Goal: Contribute content: Contribute content

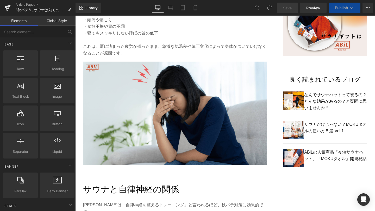
scroll to position [340, 0]
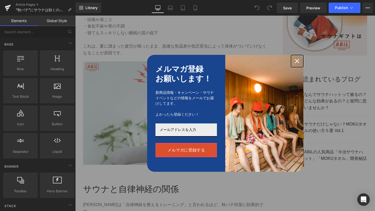
click at [295, 62] on icon "close icon" at bounding box center [297, 61] width 4 height 4
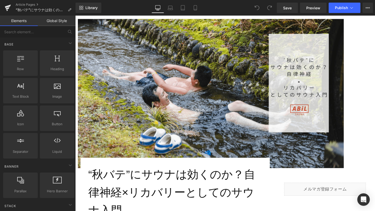
scroll to position [55, 0]
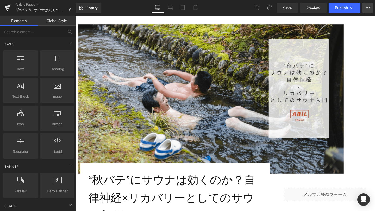
click at [370, 8] on button "View Live Page View with current Template Save Template to Library Schedule Pub…" at bounding box center [367, 8] width 10 height 10
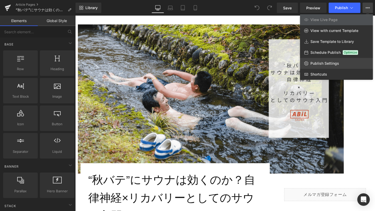
click at [344, 64] on link "Publish Settings" at bounding box center [336, 63] width 73 height 11
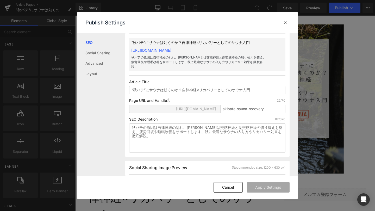
scroll to position [0, 0]
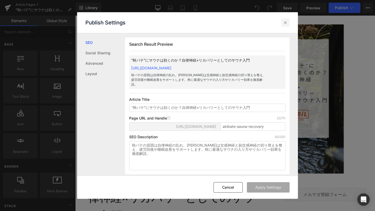
click at [0, 0] on icon at bounding box center [0, 0] width 0 height 0
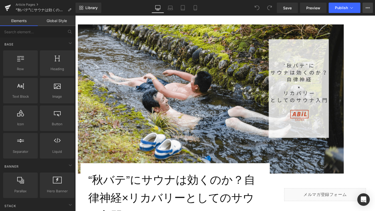
click at [371, 9] on button "View Live Page View with current Template Save Template to Library Schedule Pub…" at bounding box center [367, 8] width 10 height 10
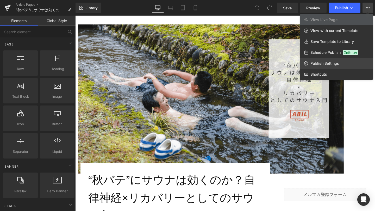
click at [315, 68] on link "Publish Settings" at bounding box center [336, 63] width 73 height 11
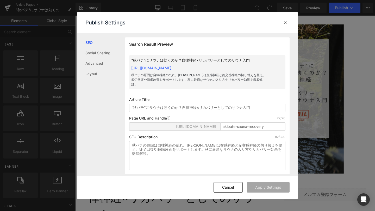
scroll to position [0, 0]
copy link "https://abil-japan.myshopify.com/blogs/ahil-blog/akibate-sauna-recovery"
click at [0, 0] on icon at bounding box center [0, 0] width 0 height 0
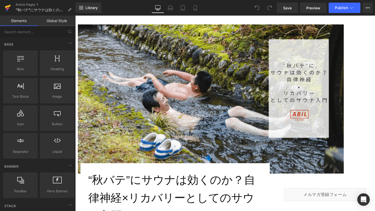
click at [8, 8] on icon at bounding box center [8, 8] width 4 height 2
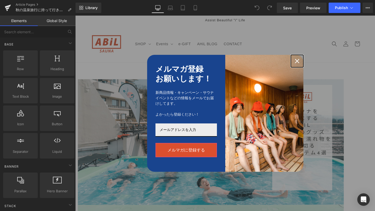
click at [297, 61] on icon "close icon" at bounding box center [297, 61] width 4 height 4
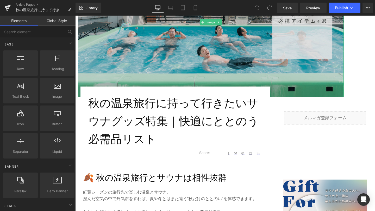
scroll to position [131, 0]
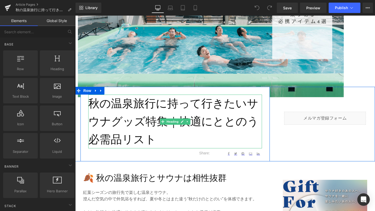
click at [99, 104] on h1 "秋の温泉旅行に持って行きたいサウナグッズ特集｜快適にととのう必需品リスト" at bounding box center [174, 122] width 173 height 54
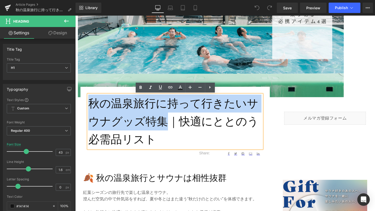
drag, startPoint x: 92, startPoint y: 102, endPoint x: 160, endPoint y: 122, distance: 71.7
click at [160, 122] on h1 "秋の温泉旅行に持って行きたいサウナグッズ特集｜快適にととのう必需品リスト" at bounding box center [174, 122] width 173 height 54
copy h1 "秋の温泉旅行に持って行きたいサウナグッズ特集"
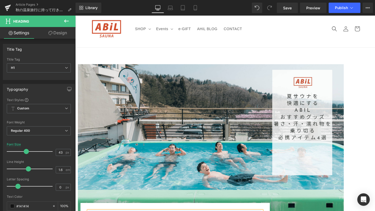
scroll to position [14, 0]
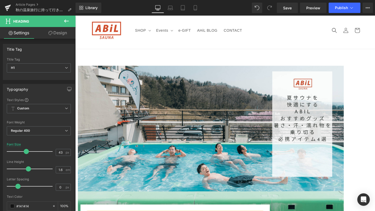
click at [150, 79] on img at bounding box center [211, 140] width 266 height 149
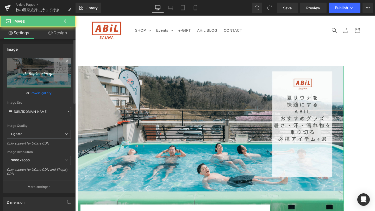
click at [34, 73] on icon "Replace Image" at bounding box center [39, 72] width 42 height 7
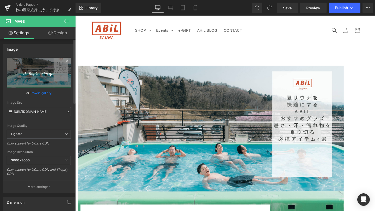
type input "C:\fakepath\1-min.png"
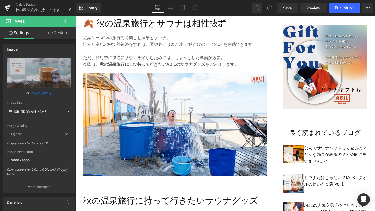
scroll to position [323, 0]
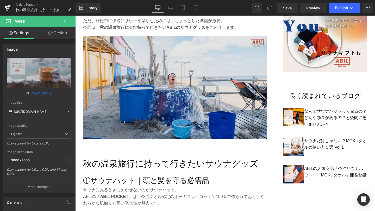
click at [223, 119] on img at bounding box center [175, 91] width 184 height 111
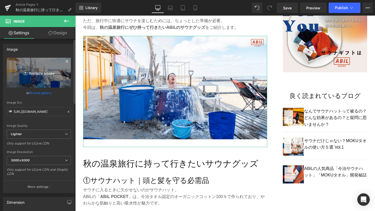
click at [40, 80] on link "Replace Image" at bounding box center [39, 73] width 64 height 30
type input "C:\fakepath\2-min.png"
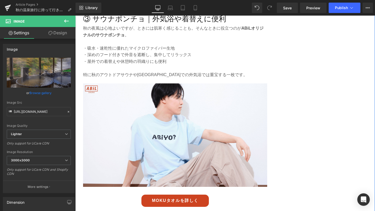
scroll to position [907, 0]
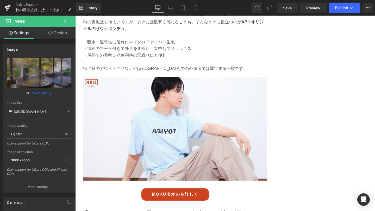
click at [183, 140] on img at bounding box center [175, 129] width 184 height 104
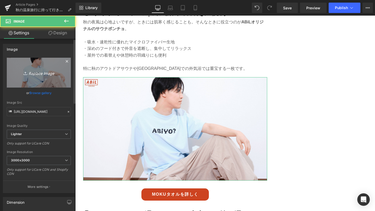
click at [45, 75] on icon "Replace Image" at bounding box center [39, 72] width 42 height 7
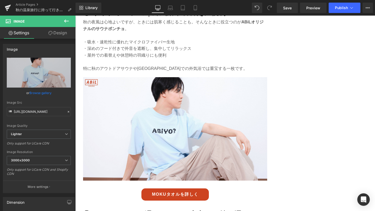
type input "C:\fakepath\3-min.png"
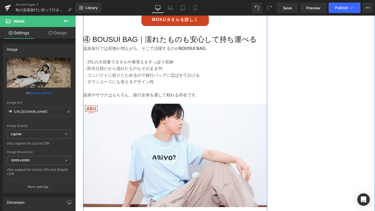
scroll to position [1086, 0]
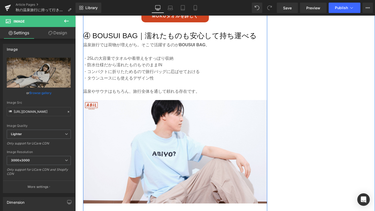
click at [228, 147] on img at bounding box center [175, 152] width 184 height 104
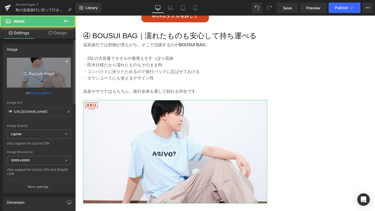
click at [53, 79] on link "Replace Image" at bounding box center [39, 73] width 64 height 30
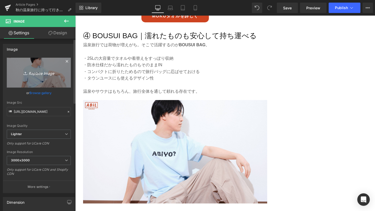
type input "C:\fakepath\4-min.png"
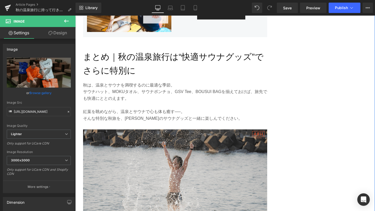
scroll to position [1341, 0]
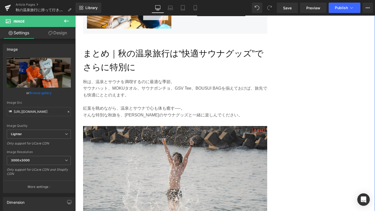
click at [218, 162] on img at bounding box center [175, 181] width 184 height 111
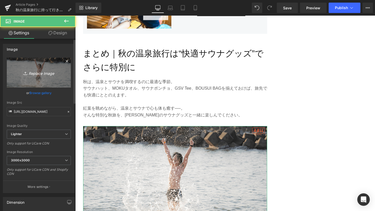
click at [58, 75] on icon "Replace Image" at bounding box center [39, 72] width 42 height 7
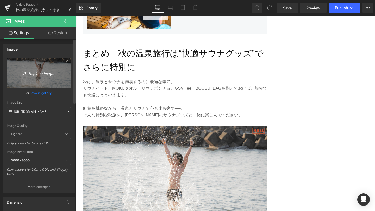
type input "C:\fakepath\5-min.png"
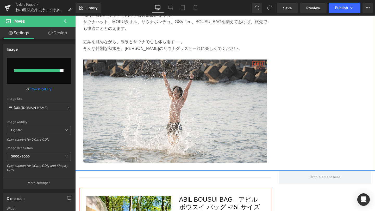
scroll to position [1422, 0]
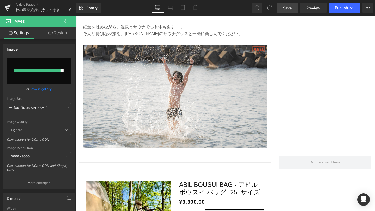
click at [280, 8] on link "Save" at bounding box center [286, 8] width 21 height 10
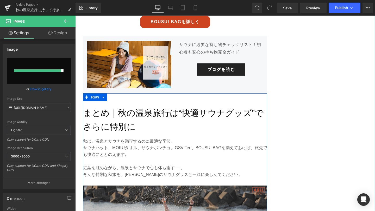
scroll to position [1284, 0]
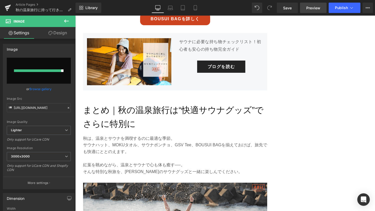
click at [307, 7] on span "Preview" at bounding box center [313, 7] width 14 height 5
click at [64, 71] on input "file" at bounding box center [39, 71] width 64 height 26
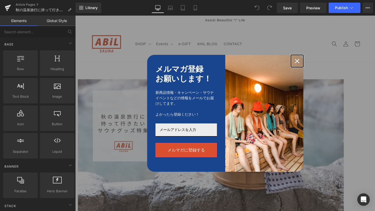
click at [297, 60] on icon "close icon" at bounding box center [297, 61] width 4 height 4
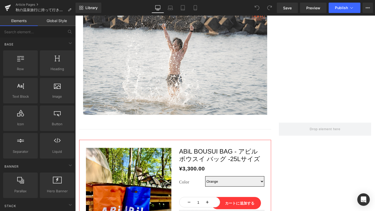
scroll to position [1458, 0]
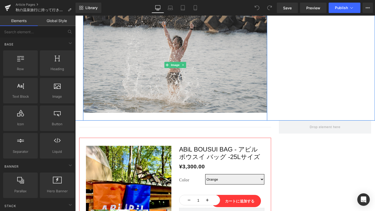
click at [129, 67] on img at bounding box center [175, 64] width 184 height 111
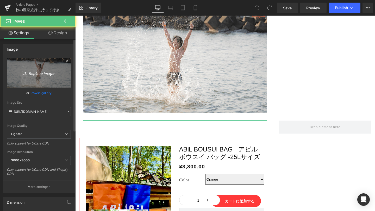
click at [30, 78] on link "Replace Image" at bounding box center [39, 73] width 64 height 30
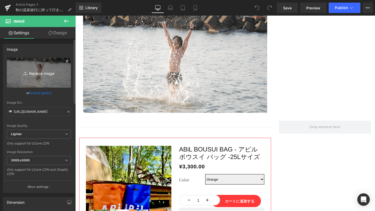
type input "C:\fakepath\5-min.png"
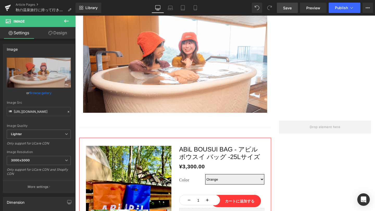
click at [291, 9] on span "Save" at bounding box center [287, 7] width 9 height 5
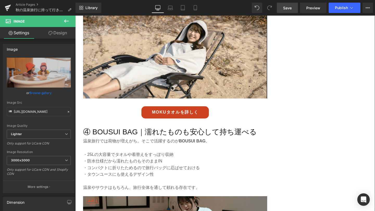
scroll to position [1012, 0]
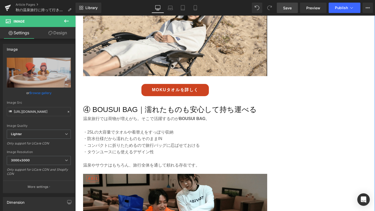
click at [170, 93] on span "Button" at bounding box center [175, 90] width 12 height 6
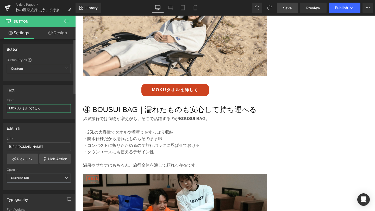
click at [27, 110] on input "MOKUタオルを詳しく" at bounding box center [39, 108] width 64 height 9
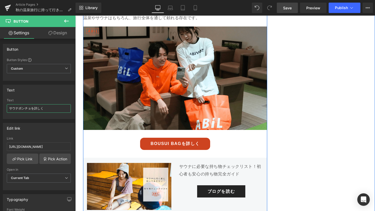
scroll to position [1166, 0]
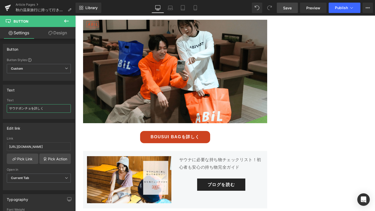
type input "サウナポンチョを詳しく"
click at [287, 8] on span "Save" at bounding box center [287, 7] width 9 height 5
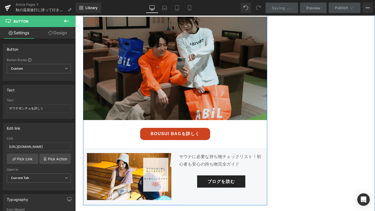
scroll to position [1240, 0]
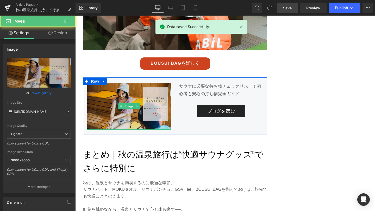
click at [138, 110] on img at bounding box center [129, 106] width 84 height 47
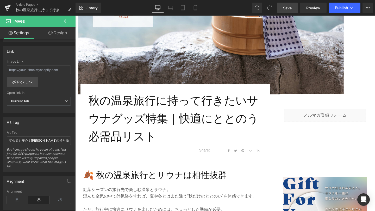
scroll to position [84, 0]
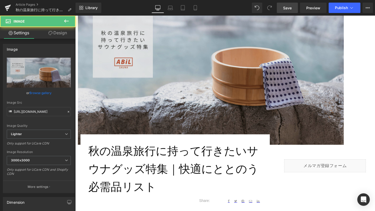
click at [172, 94] on img at bounding box center [211, 70] width 266 height 149
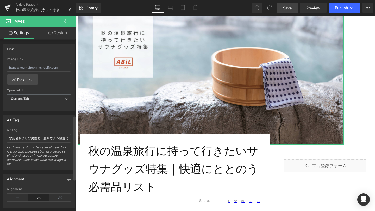
scroll to position [239, 0]
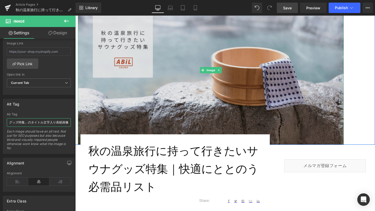
drag, startPoint x: 85, startPoint y: 139, endPoint x: 89, endPoint y: 131, distance: 9.0
type input "温泉のイメージと「秋の温泉旅行に持って行きたいサウナグッズ特集」のタイトル文字"
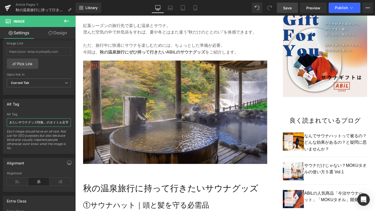
scroll to position [302, 0]
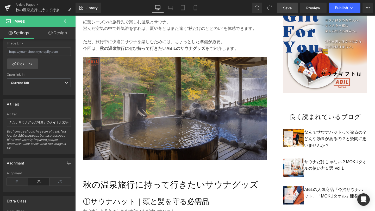
click at [153, 122] on img at bounding box center [175, 112] width 184 height 111
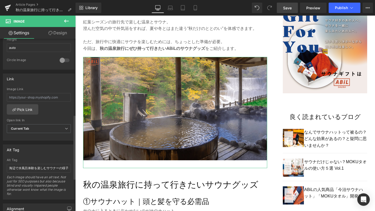
scroll to position [214, 0]
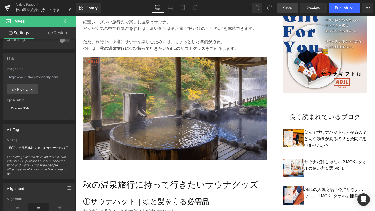
drag, startPoint x: 84, startPoint y: 164, endPoint x: 76, endPoint y: 151, distance: 14.6
type input "秋の紅葉を眺めながら露天風呂に浸かる様子"
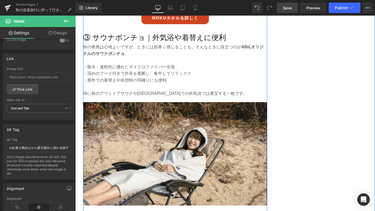
scroll to position [885, 0]
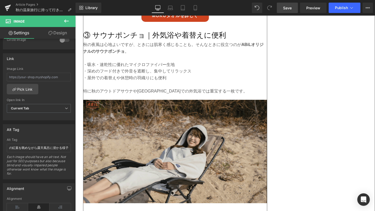
click at [125, 175] on img at bounding box center [175, 152] width 184 height 104
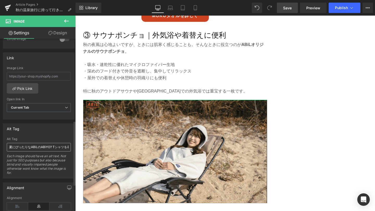
scroll to position [218, 0]
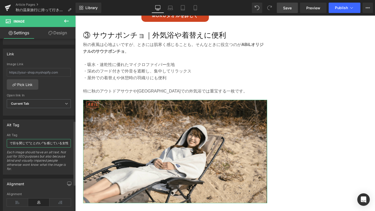
drag, startPoint x: 9, startPoint y: 144, endPoint x: 70, endPoint y: 146, distance: 61.4
click at [70, 146] on div "夏にぴったりなABiLのABiYO? Tシャツを着た男性モデルの着用イメージ外気浴スペースで目を閉じて“ととのい”を感じている女性 Alt Tag 夏にぴった…" at bounding box center [38, 153] width 71 height 41
paste input "ABiLサウナポンチョを着て外気浴を楽しむ女性の様子"
type input "ABiLサウナポンチョを着て外気浴を楽しむ女性の様子"
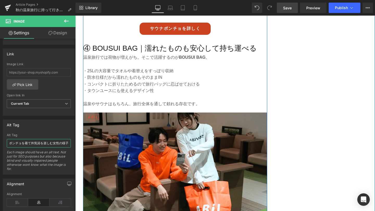
scroll to position [1086, 0]
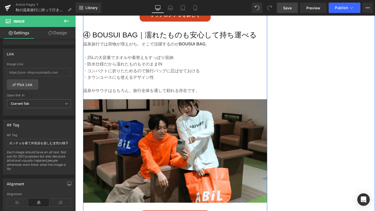
click at [150, 153] on img at bounding box center [175, 151] width 184 height 104
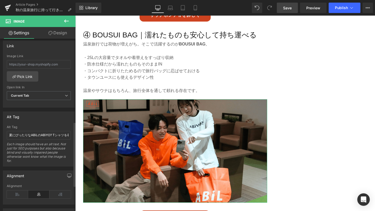
scroll to position [229, 0]
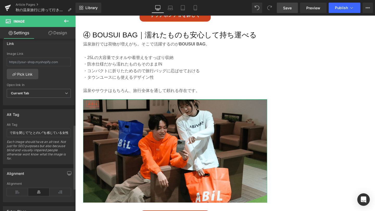
drag, startPoint x: 9, startPoint y: 132, endPoint x: 70, endPoint y: 132, distance: 61.1
click at [70, 132] on div "夏にぴったりなABiLのABiYO? Tシャツを着た男性モデルの着用イメージ外気浴スペースで目を閉じて“ととのい”を感じている女性 Alt Tag 夏にぴった…" at bounding box center [38, 143] width 71 height 41
type input "色違いのBOUSUI BAGを持って温泉旅行を楽しむ男女の様子"
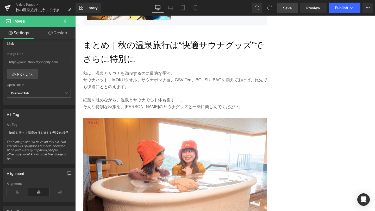
scroll to position [1351, 0]
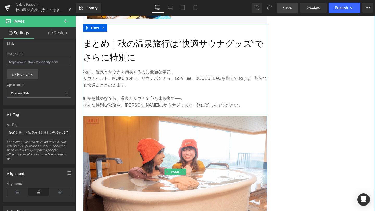
click at [147, 152] on img at bounding box center [175, 171] width 184 height 111
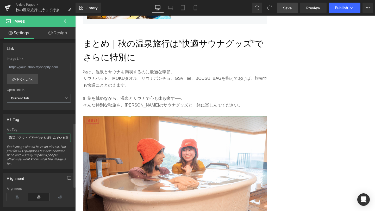
scroll to position [0, 27]
drag, startPoint x: 9, startPoint y: 138, endPoint x: 74, endPoint y: 143, distance: 65.2
click at [74, 143] on div "Image [URL][DOMAIN_NAME] Replace Image Upload image or Browse gallery Image Src…" at bounding box center [37, 126] width 75 height 175
paste input "サウナと温泉を満喫する女子旅グループの様子"
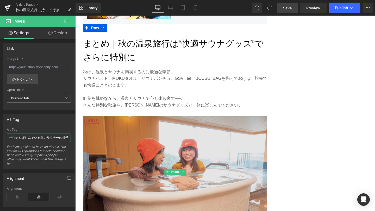
drag, startPoint x: 123, startPoint y: 153, endPoint x: 87, endPoint y: 141, distance: 38.1
type input "サウナと温泉を満喫する女子旅グループの様子"
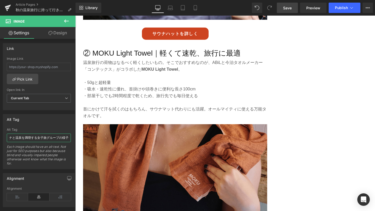
scroll to position [659, 0]
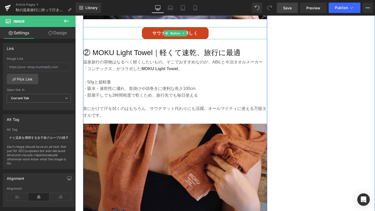
click at [174, 30] on link "サウナハットを詳しく" at bounding box center [175, 33] width 67 height 12
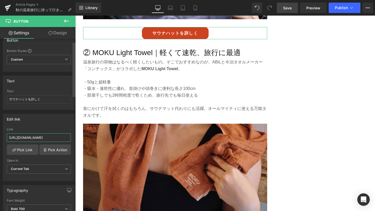
scroll to position [0, 2]
drag, startPoint x: 12, startPoint y: 139, endPoint x: 75, endPoint y: 139, distance: 63.5
click at [75, 139] on div "Button Button Styles Custom Custom Setup Global Style Custom Setup Global Style…" at bounding box center [37, 126] width 75 height 175
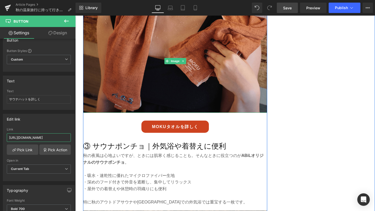
scroll to position [784, 0]
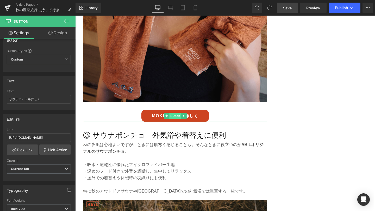
click at [173, 114] on span "Button" at bounding box center [175, 116] width 12 height 6
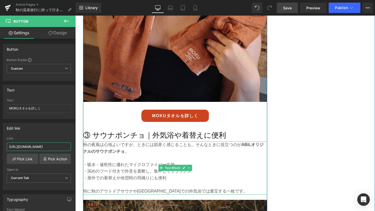
drag, startPoint x: 101, startPoint y: 162, endPoint x: 94, endPoint y: 147, distance: 16.4
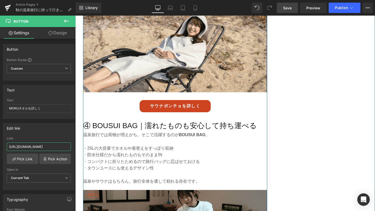
scroll to position [1005, 0]
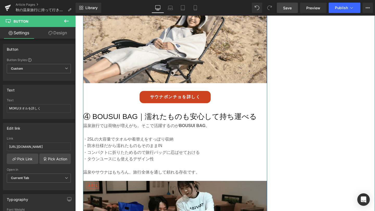
click at [174, 99] on div "サウナポンチョを詳しく Button" at bounding box center [175, 97] width 184 height 12
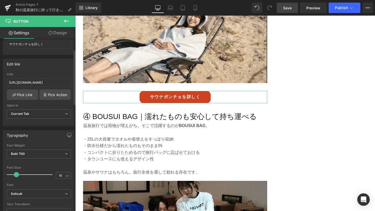
scroll to position [15, 0]
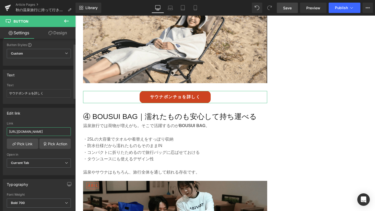
drag, startPoint x: 9, startPoint y: 131, endPoint x: 71, endPoint y: 131, distance: 61.9
click at [71, 131] on div "[URL][DOMAIN_NAME] Link [URL][DOMAIN_NAME] Pick Link Pick Action Current Tab Ne…" at bounding box center [38, 148] width 71 height 53
paste input "poncho"
type input "[URL][DOMAIN_NAME]"
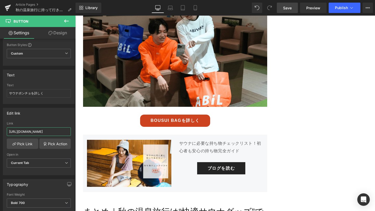
scroll to position [1183, 0]
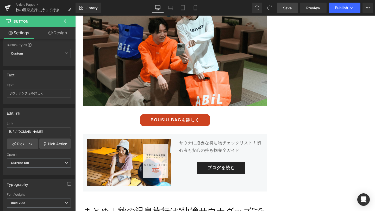
click at [176, 124] on link "BOUSUI BAGを詳しく" at bounding box center [175, 120] width 70 height 12
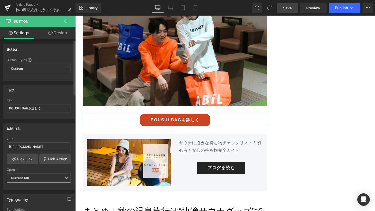
scroll to position [20, 0]
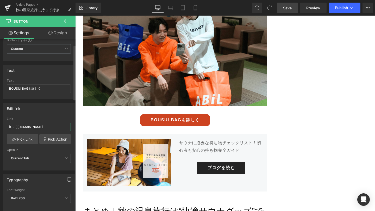
drag, startPoint x: 9, startPoint y: 127, endPoint x: 72, endPoint y: 129, distance: 63.2
click at [72, 129] on div "[URL][DOMAIN_NAME] Link [URL][DOMAIN_NAME] Pick Link Pick Action Current Tab Ne…" at bounding box center [38, 143] width 71 height 53
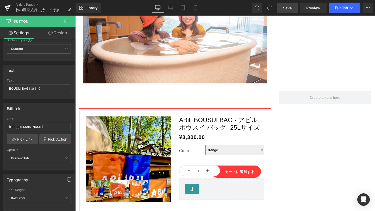
scroll to position [1488, 0]
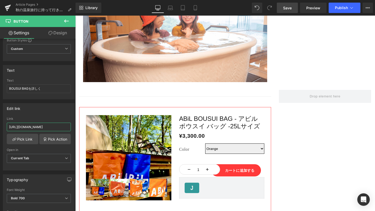
type input "[URL][DOMAIN_NAME]"
click at [290, 7] on span "Save" at bounding box center [287, 7] width 9 height 5
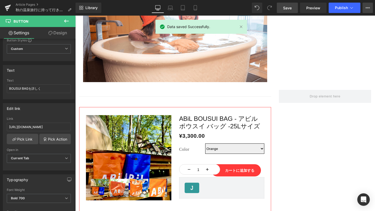
click at [369, 7] on icon at bounding box center [367, 8] width 4 height 4
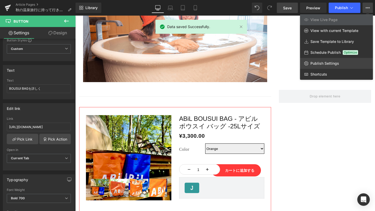
click at [332, 62] on span "Publish Settings" at bounding box center [324, 63] width 29 height 5
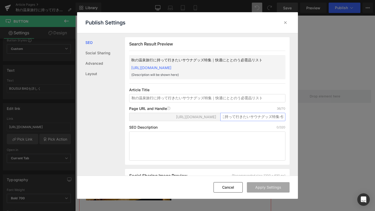
scroll to position [0, 69]
drag, startPoint x: 221, startPoint y: 123, endPoint x: 290, endPoint y: 123, distance: 68.4
click at [290, 123] on div "Search Result Preview 秋の温泉旅行に持って行きたいサウナグッズ特集｜快適にととのう必需品リスト [URL][DOMAIN_NAME] {…" at bounding box center [211, 104] width 173 height 143
paste input "autumn-onsen-sauna-goods"
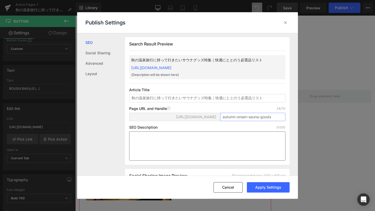
type input "autumn-onsen-sauna-goods"
paste textarea "秋の温泉旅行をもっと快適に。ABiLおすすめのサウナハット、MOKUタオル、サウナポンチョ、GSV Tee、BOUSUI BAGなど、旅行に持って行きたい必需…"
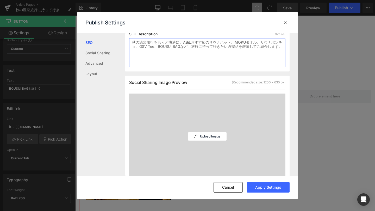
scroll to position [101, 0]
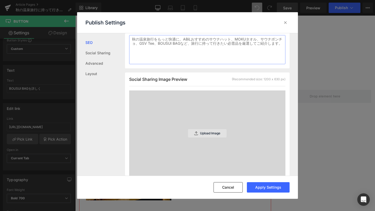
type textarea "秋の温泉旅行をもっと快適に。ABiLおすすめのサウナハット、MOKUタオル、サウナポンチョ、GSV Tee、BOUSUI BAGなど、旅行に持って行きたい必需…"
click at [207, 134] on p "Upload Image" at bounding box center [210, 134] width 20 height 4
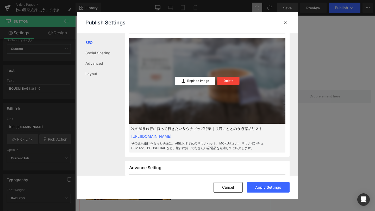
scroll to position [201, 0]
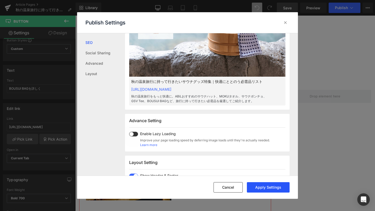
click at [0, 0] on button "Apply Settings" at bounding box center [0, 0] width 0 height 0
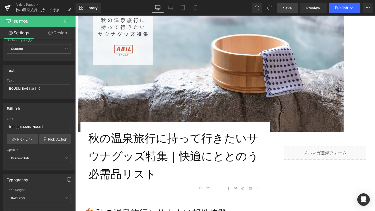
scroll to position [0, 0]
